Goal: Information Seeking & Learning: Learn about a topic

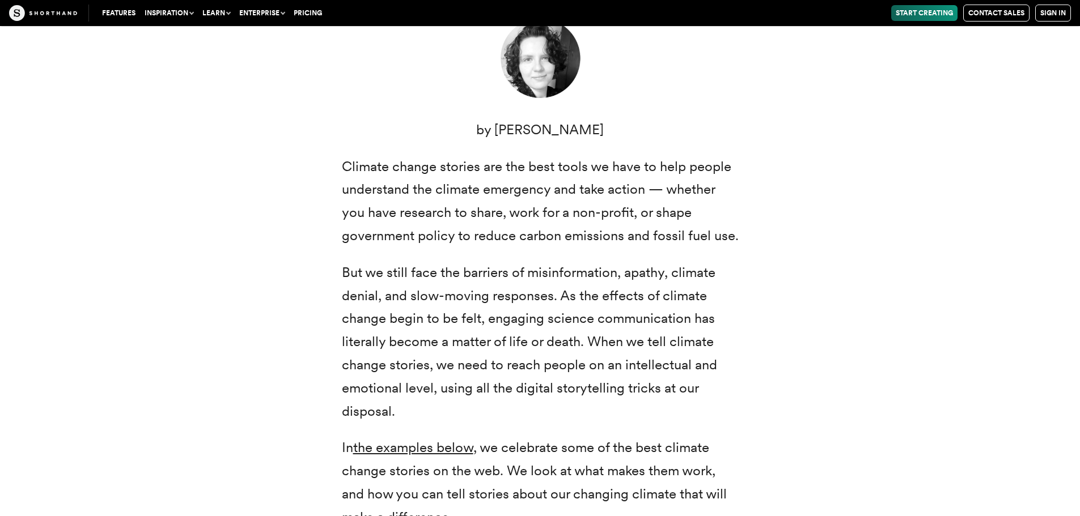
scroll to position [454, 0]
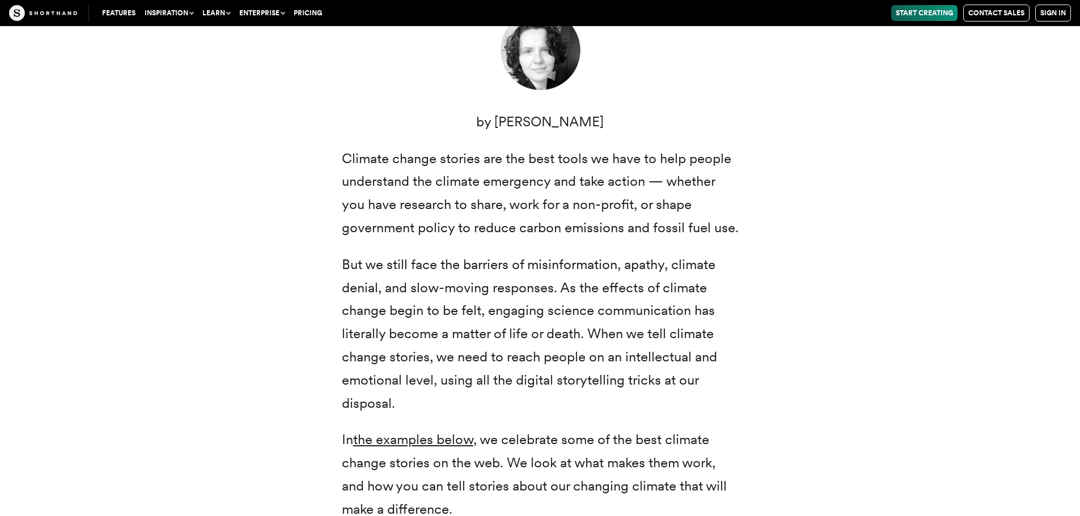
click at [438, 227] on p "Climate change stories are the best tools we have to help people understand the…" at bounding box center [540, 193] width 397 height 92
click at [485, 221] on p "Climate change stories are the best tools we have to help people understand the…" at bounding box center [540, 193] width 397 height 92
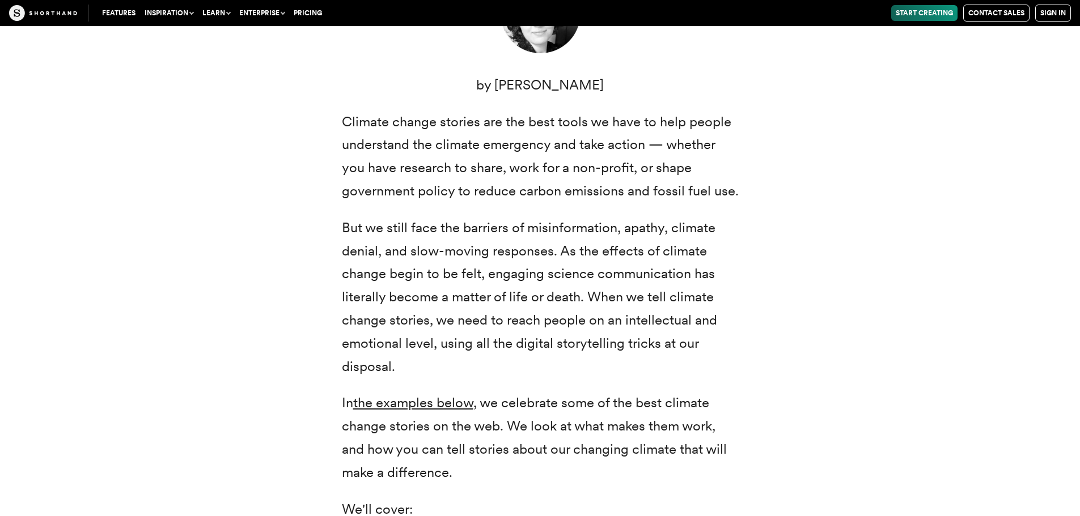
scroll to position [510, 0]
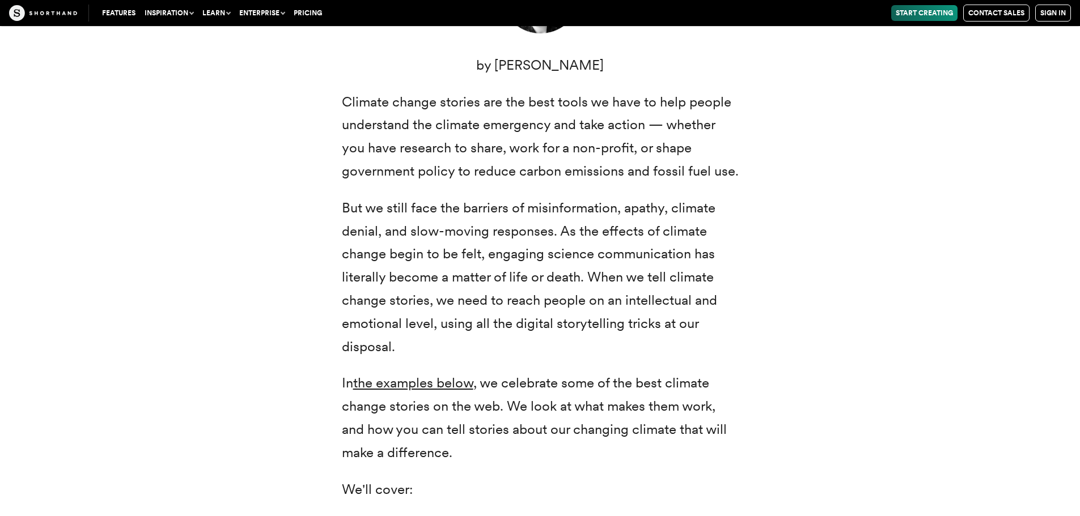
click at [418, 200] on p "But we still face the barriers of misinformation, apathy, climate denial, and s…" at bounding box center [540, 278] width 397 height 162
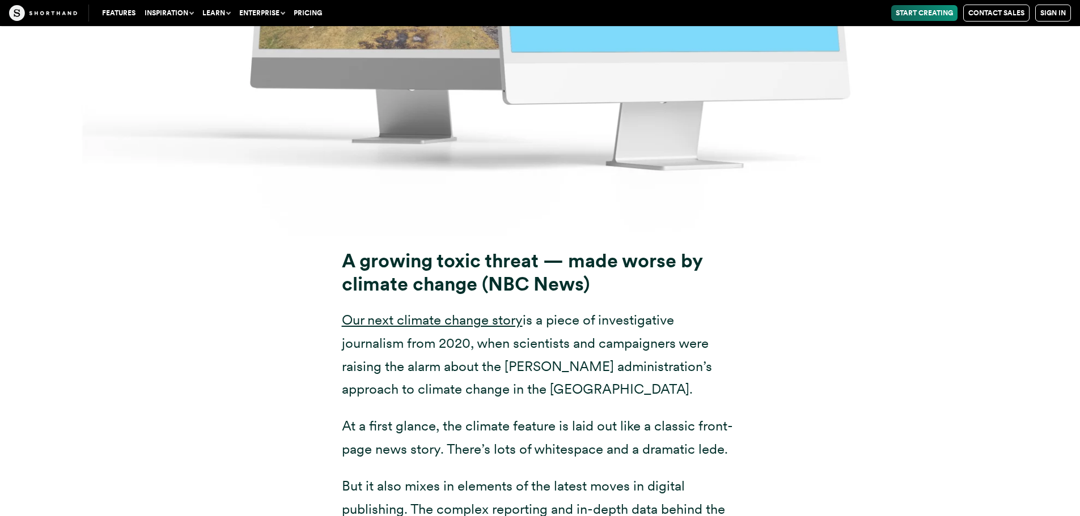
scroll to position [8901, 0]
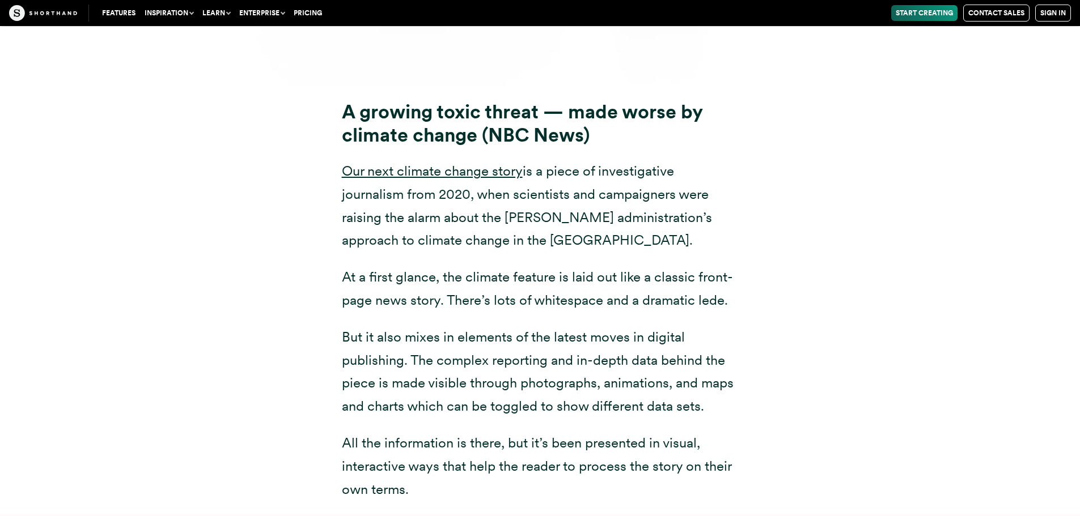
scroll to position [8901, 0]
click at [402, 163] on link "Our next climate change story" at bounding box center [432, 171] width 181 height 16
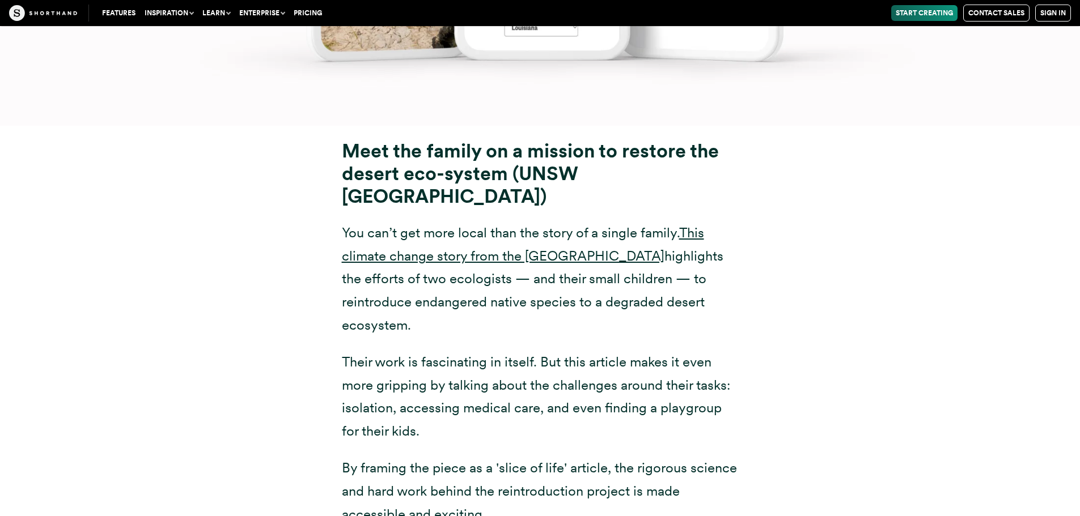
scroll to position [10375, 0]
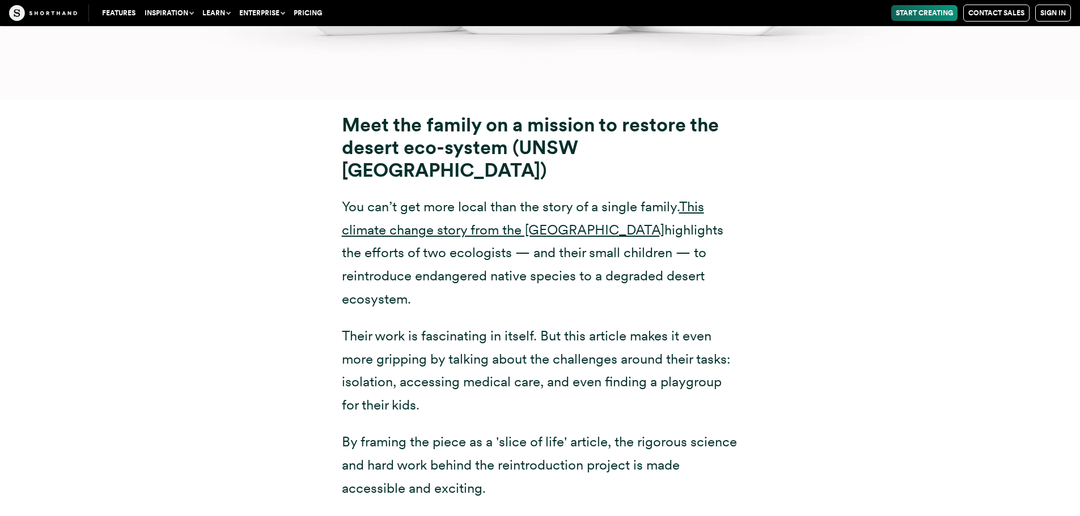
click at [579, 325] on p "Their work is fascinating in itself. But this article makes it even more grippi…" at bounding box center [540, 371] width 397 height 92
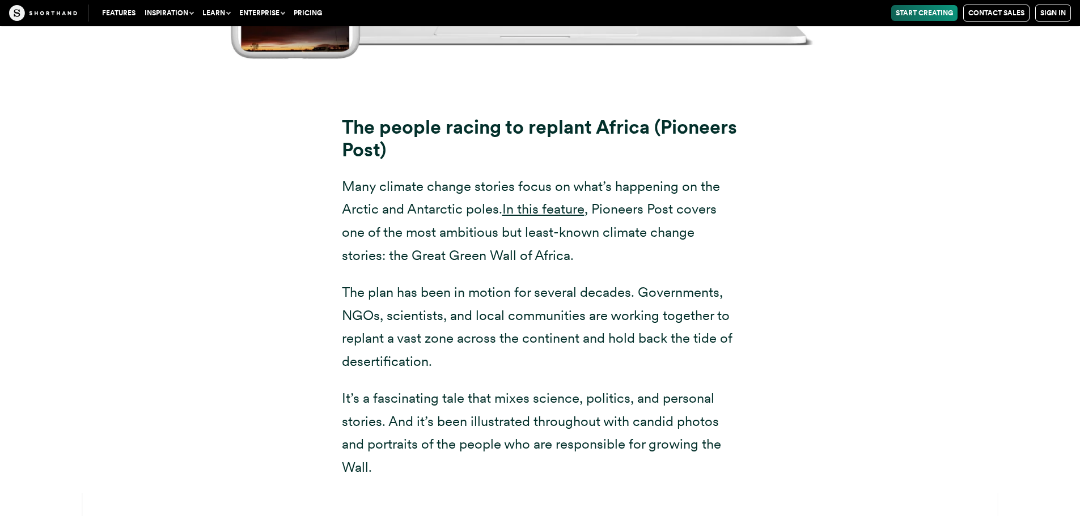
scroll to position [11849, 0]
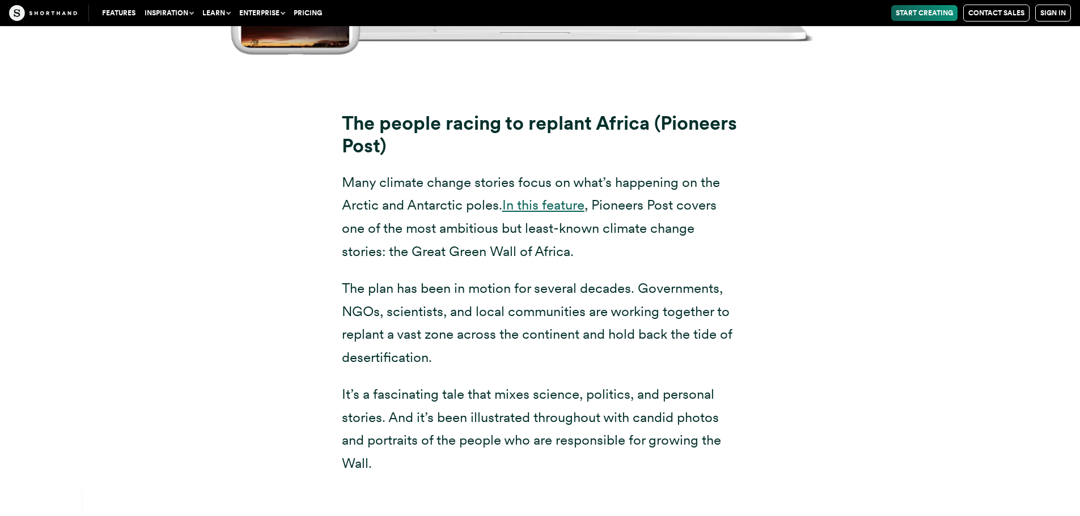
click at [548, 197] on link "In this feature" at bounding box center [543, 205] width 82 height 16
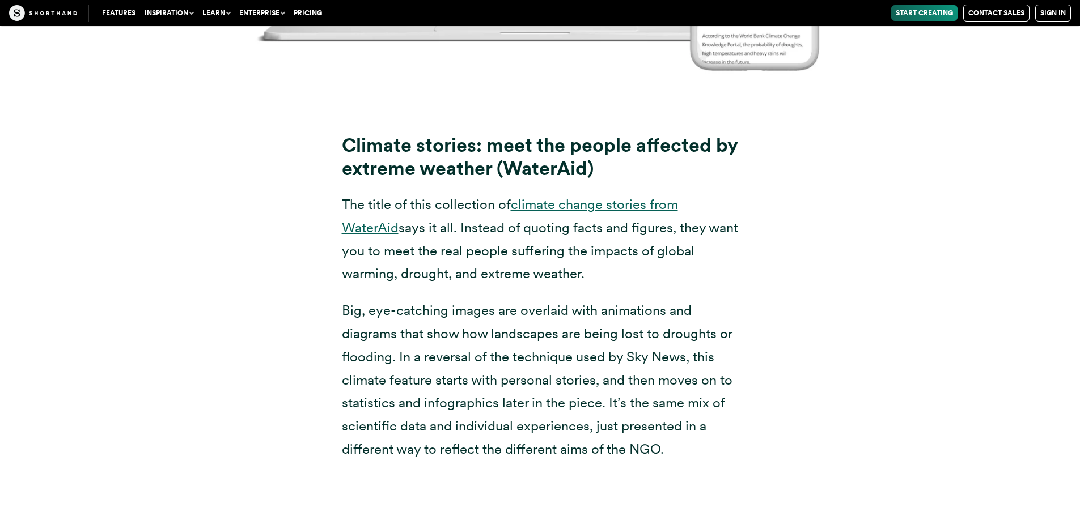
scroll to position [7460, 0]
